Goal: Task Accomplishment & Management: Use online tool/utility

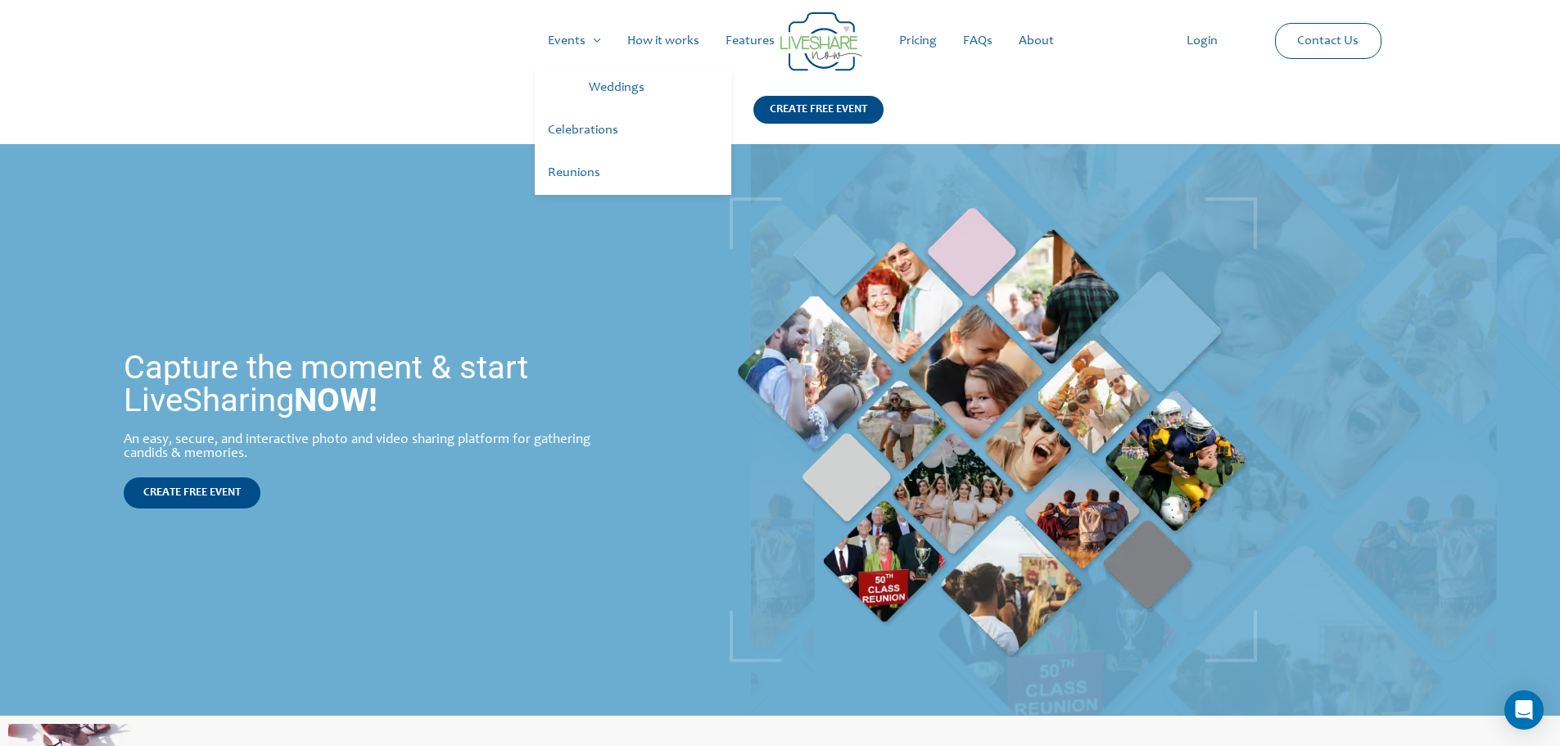
click at [603, 85] on link "Weddings" at bounding box center [654, 88] width 156 height 43
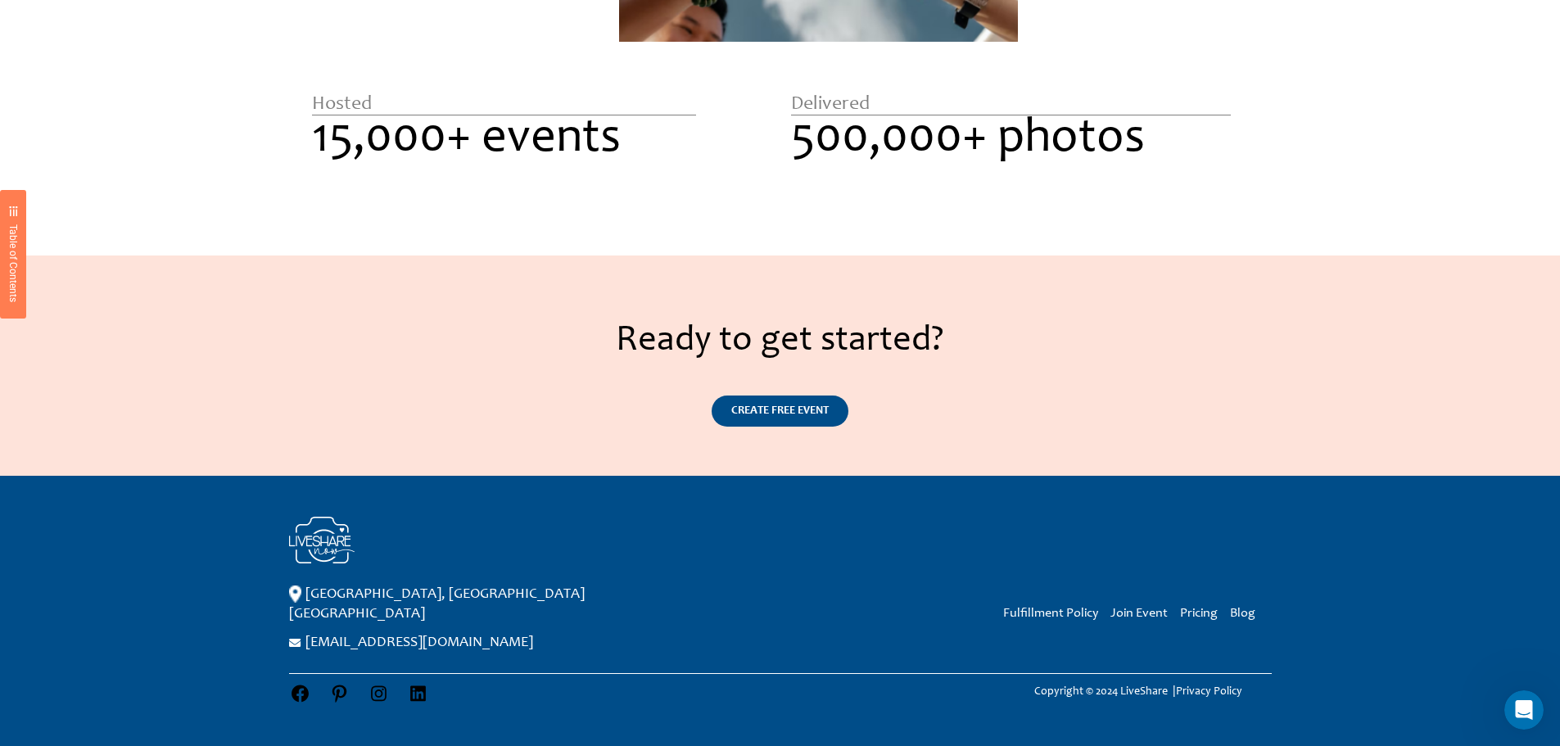
scroll to position [2108, 0]
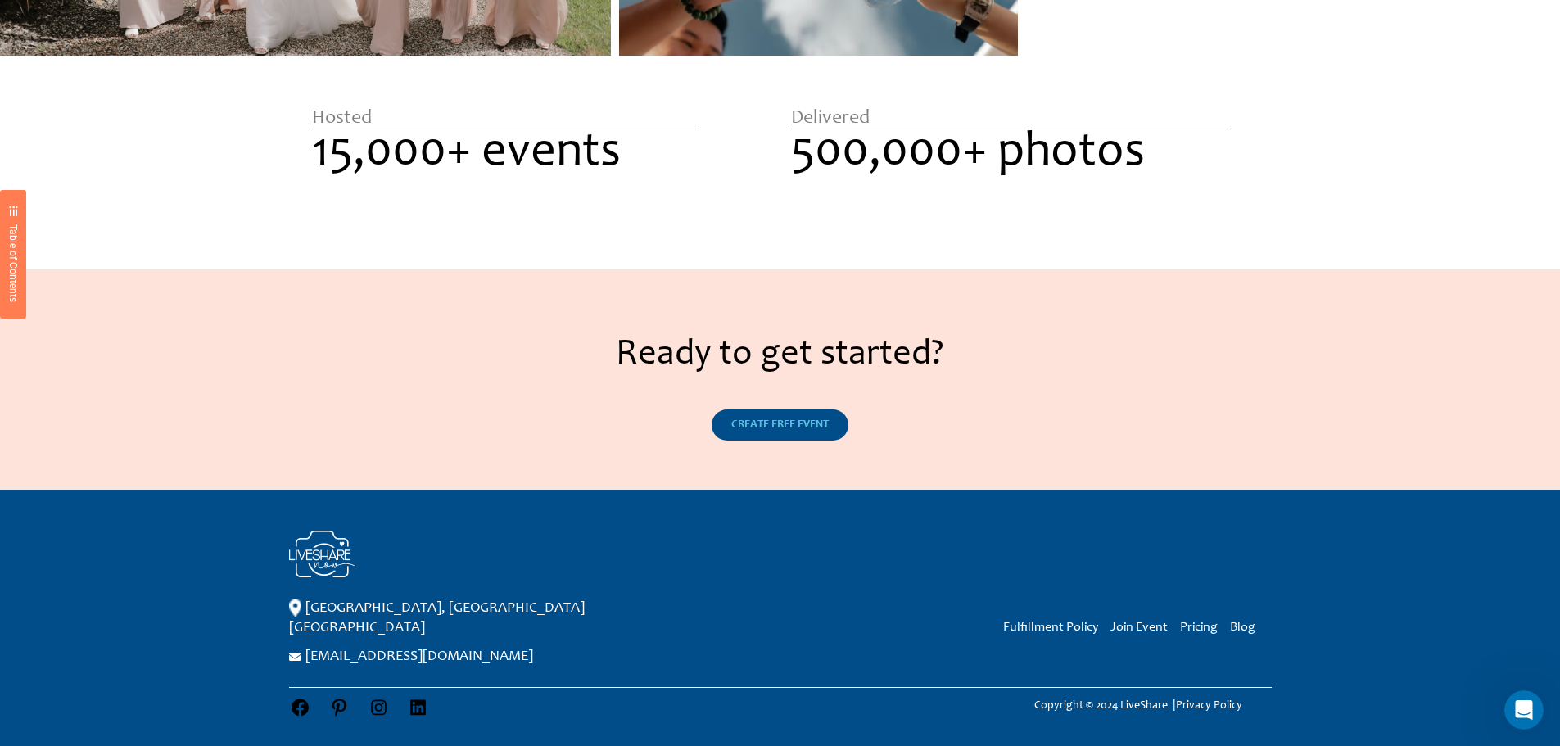
click at [779, 428] on span "CREATE FREE EVENT" at bounding box center [780, 424] width 97 height 11
